Goal: Transaction & Acquisition: Purchase product/service

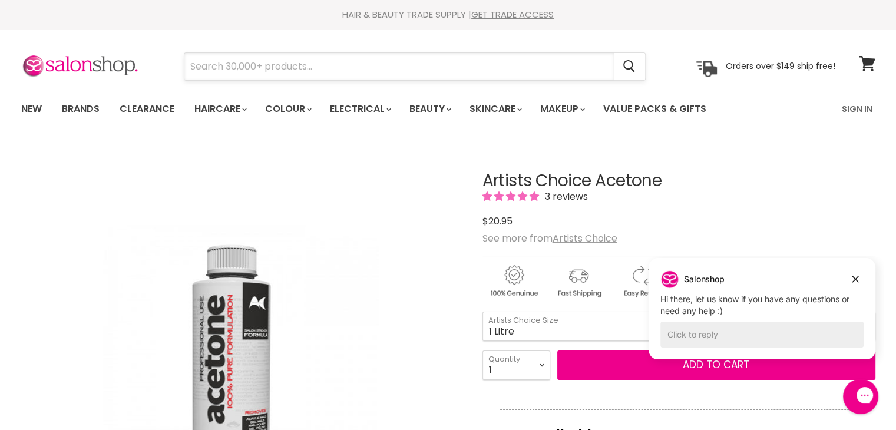
click at [316, 64] on input "Search" at bounding box center [398, 66] width 429 height 27
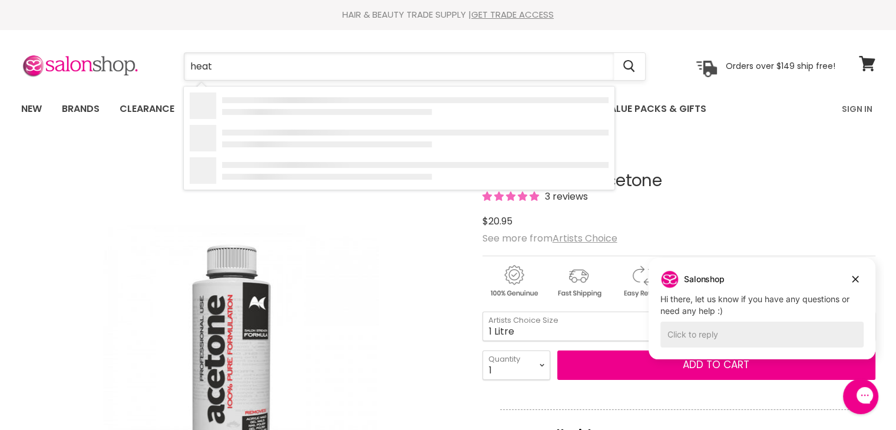
type input "heat"
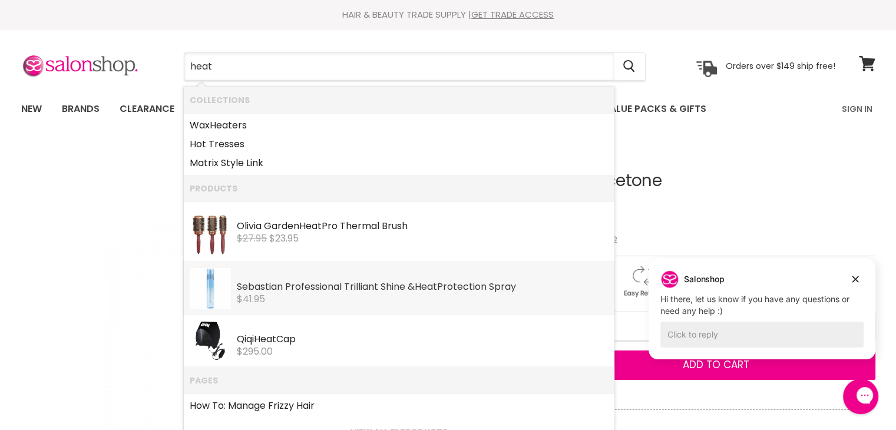
click at [337, 287] on div "Sebastian Professional Trilliant Shine & Heat Protection Spray" at bounding box center [423, 287] width 372 height 12
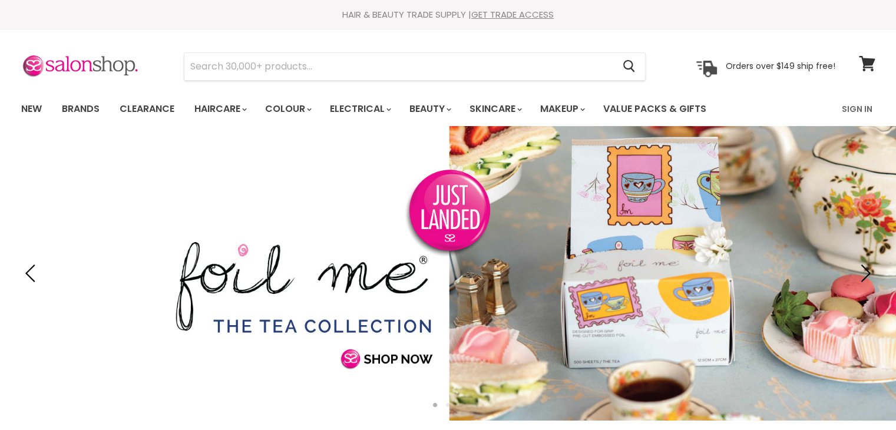
click at [437, 63] on input "Search" at bounding box center [398, 66] width 429 height 27
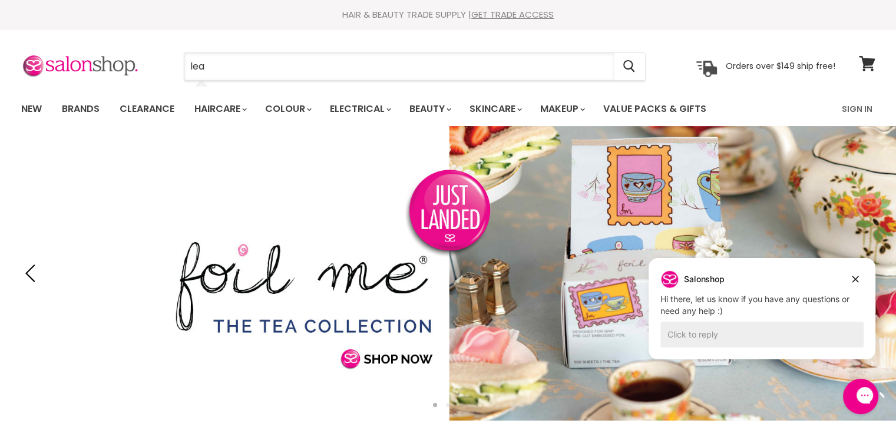
click at [437, 63] on input "lea" at bounding box center [398, 66] width 429 height 27
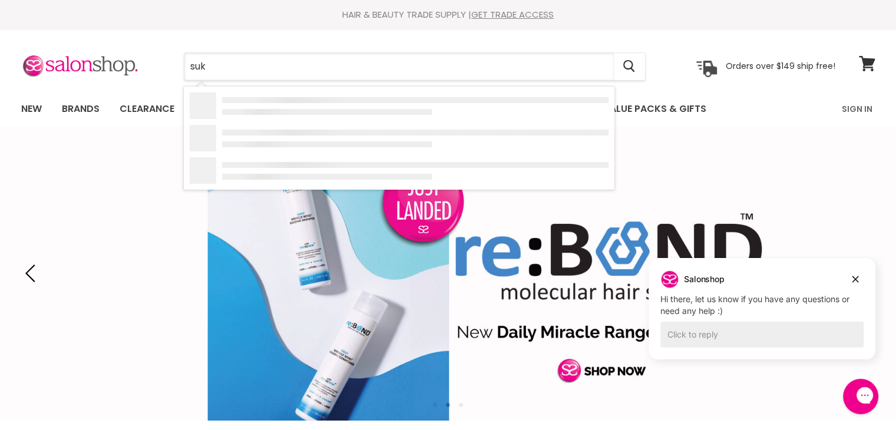
type input "suki"
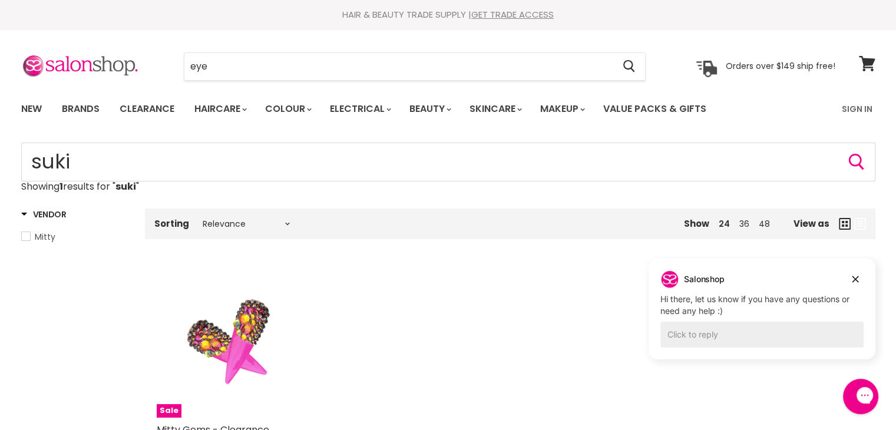
click at [299, 59] on input "eye" at bounding box center [398, 66] width 429 height 27
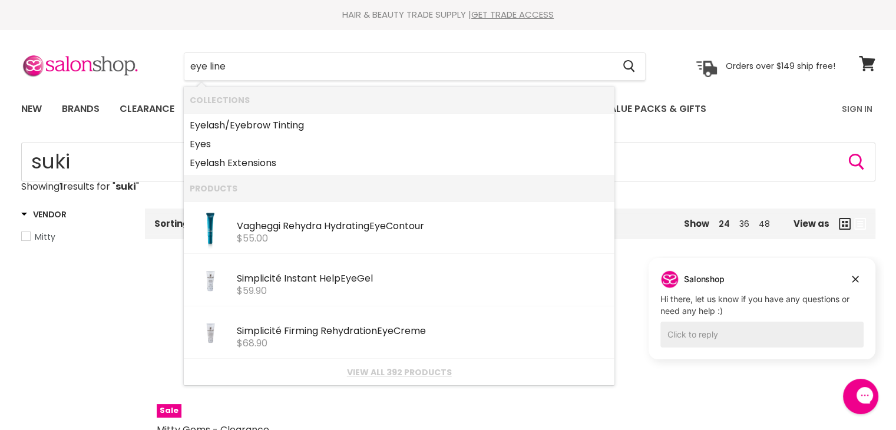
type input "eye liner"
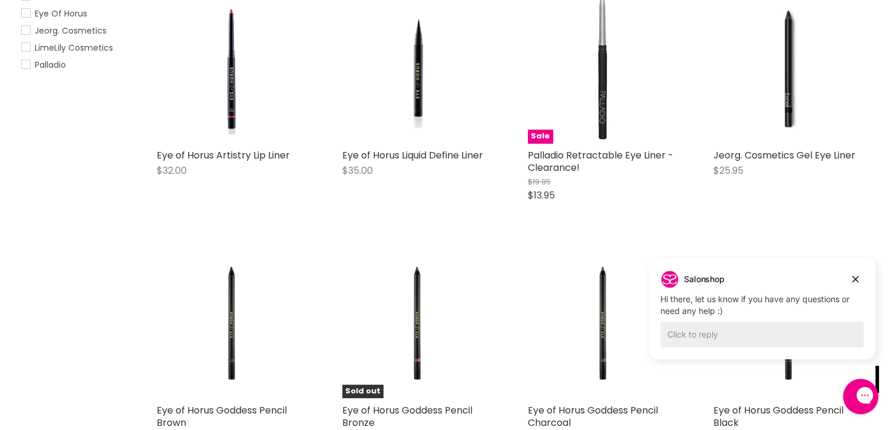
scroll to position [278, 0]
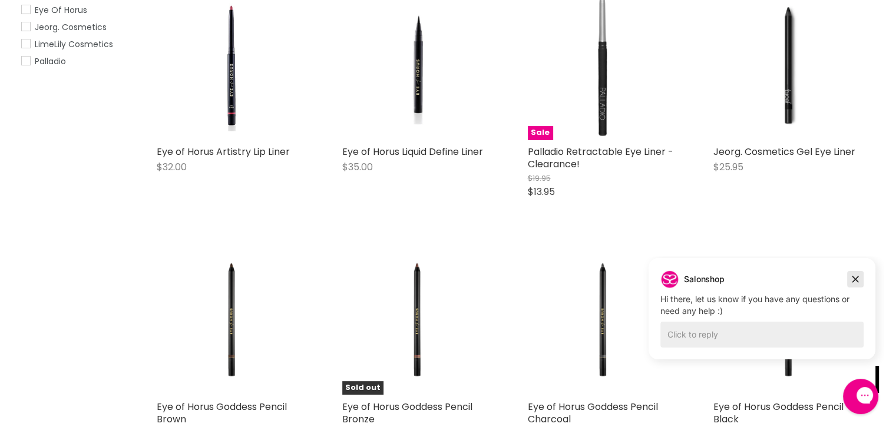
click at [852, 285] on icon "Dismiss campaign" at bounding box center [855, 279] width 12 height 14
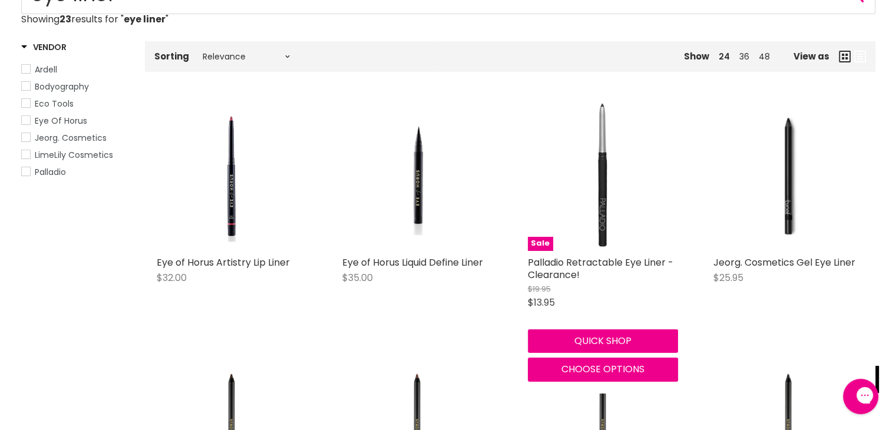
scroll to position [174, 0]
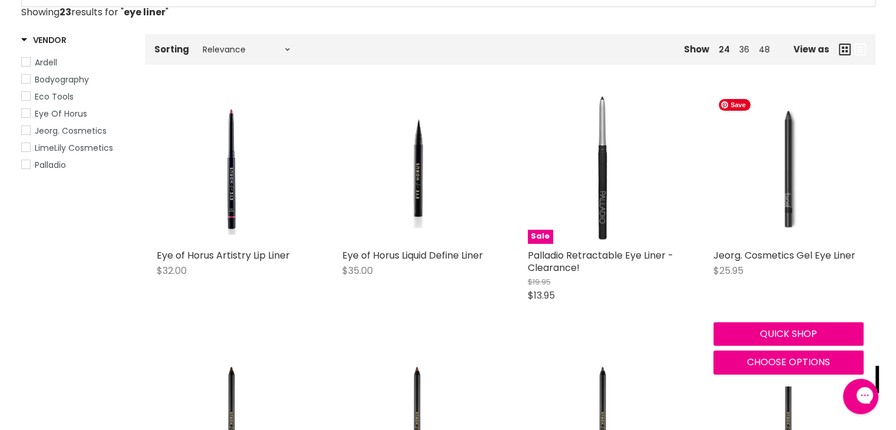
click at [772, 176] on img "Main content" at bounding box center [788, 168] width 150 height 150
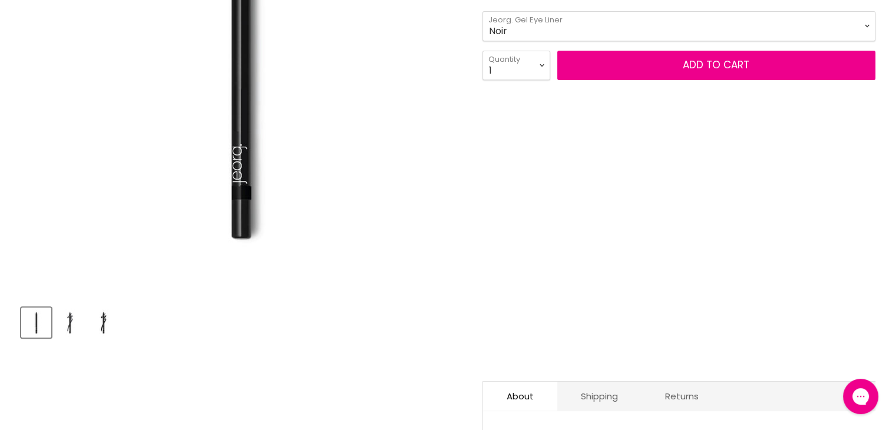
scroll to position [313, 0]
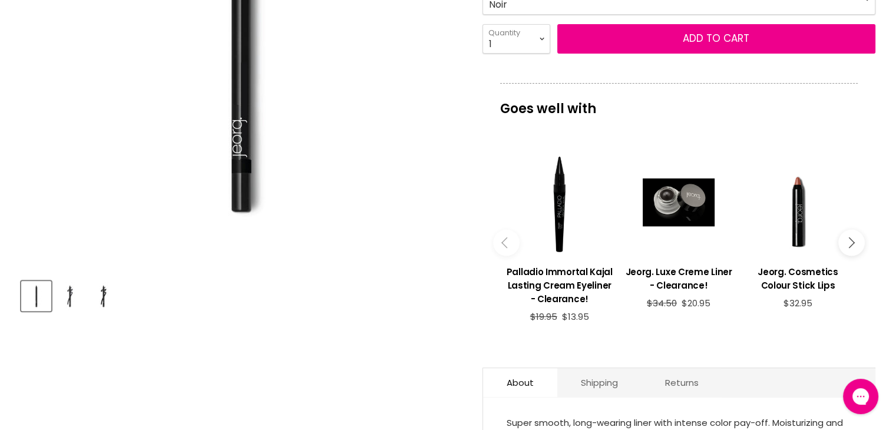
click at [99, 294] on img "Product thumbnails" at bounding box center [103, 296] width 28 height 28
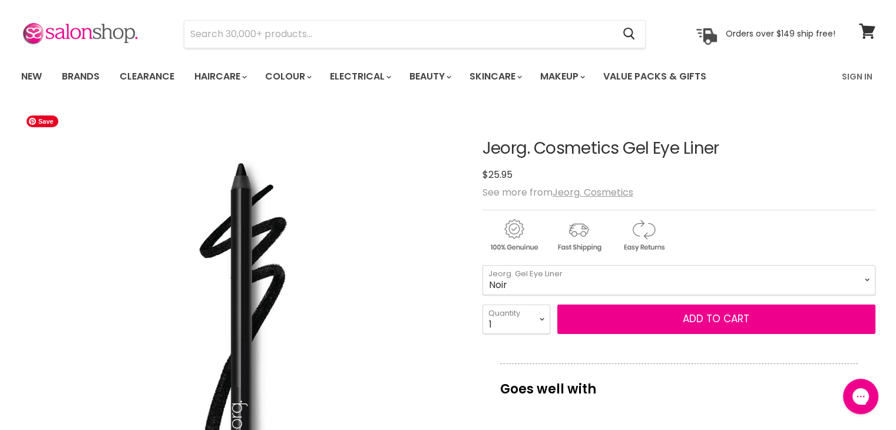
scroll to position [33, 0]
